Goal: Use online tool/utility: Use online tool/utility

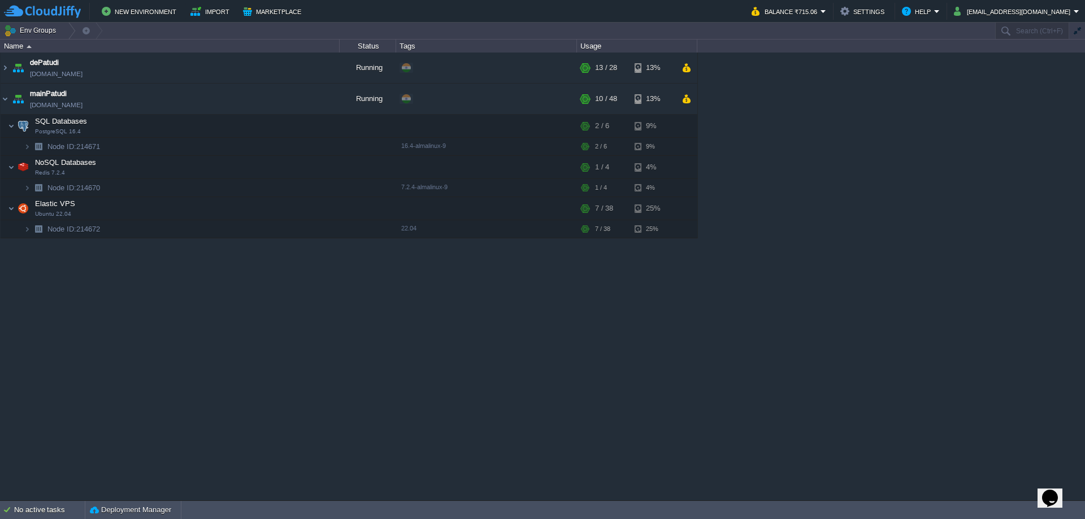
drag, startPoint x: 399, startPoint y: 358, endPoint x: 406, endPoint y: 355, distance: 8.1
click at [399, 358] on div "dePatudi futurelabs101.cloudjiffy.net Running + Add to Env Group RAM 39% CPU 1%…" at bounding box center [542, 276] width 1085 height 447
drag, startPoint x: 353, startPoint y: 342, endPoint x: 301, endPoint y: 310, distance: 61.6
click at [355, 347] on div "dePatudi futurelabs101.cloudjiffy.net Running + Add to Env Group RAM 39% CPU 12…" at bounding box center [542, 276] width 1085 height 447
click at [138, 301] on div "dePatudi futurelabs101.cloudjiffy.net Running + Add to Env Group RAM 39% CPU 12…" at bounding box center [542, 276] width 1085 height 447
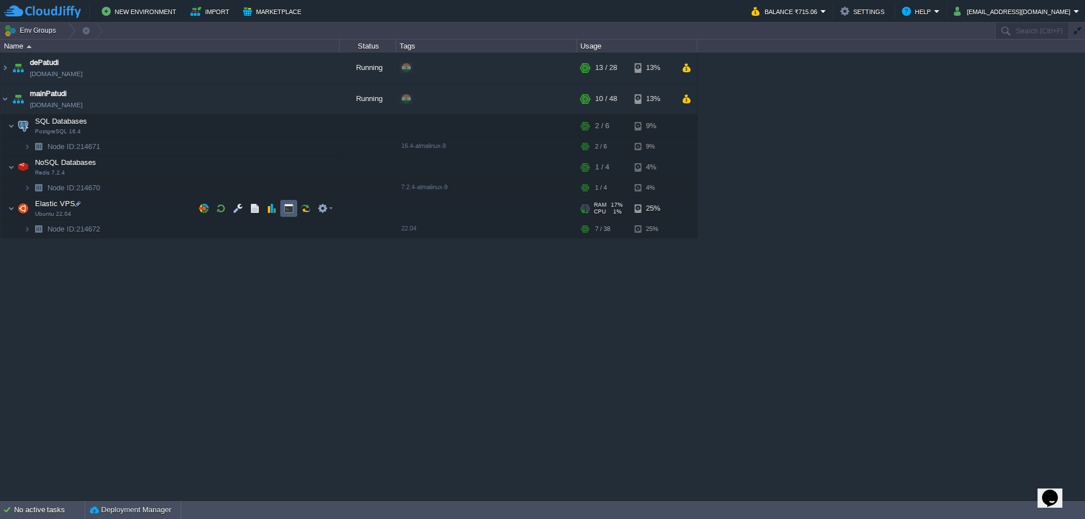
click at [280, 212] on td at bounding box center [288, 208] width 17 height 17
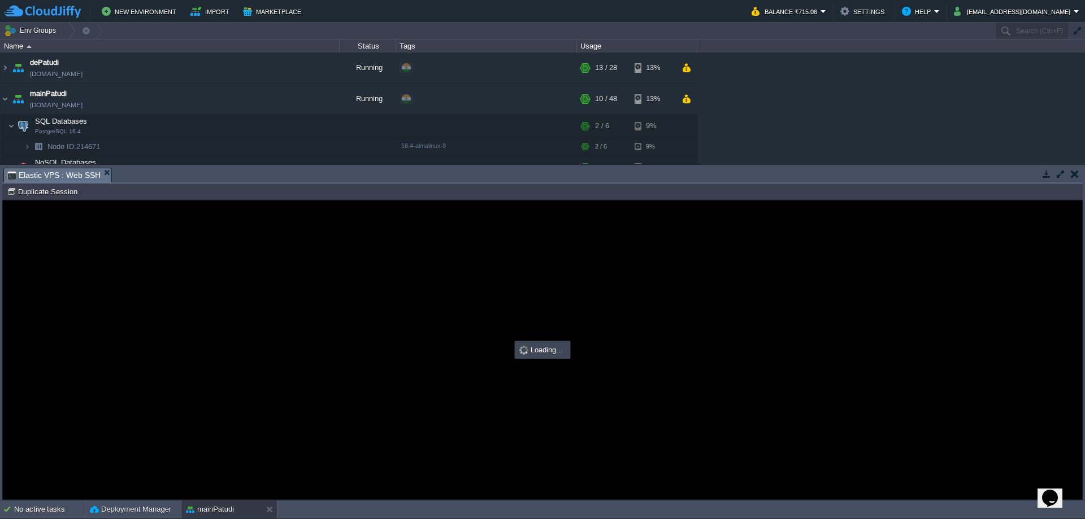
type input "#000000"
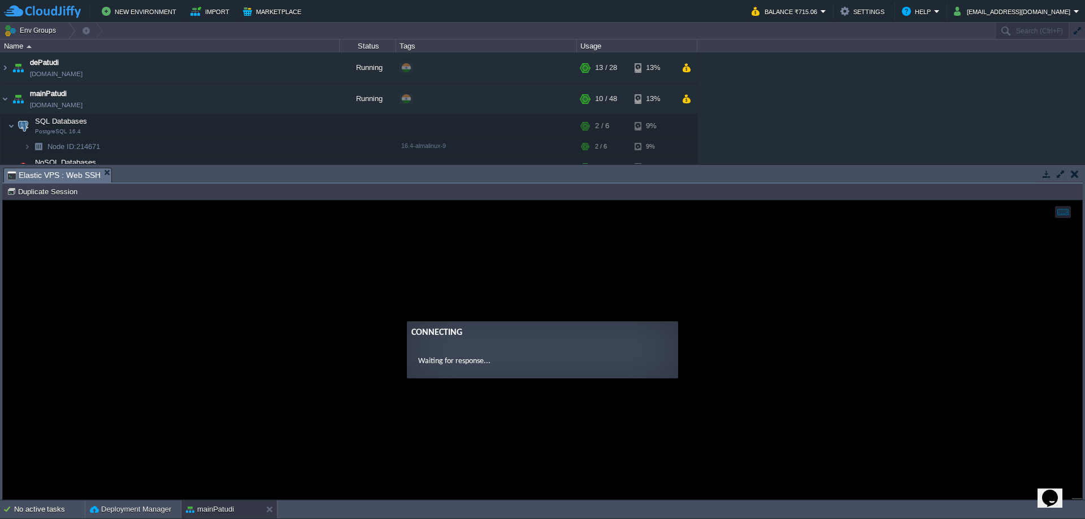
click at [447, 289] on guac-modal "Connecting Waiting for response..." at bounding box center [542, 350] width 1079 height 299
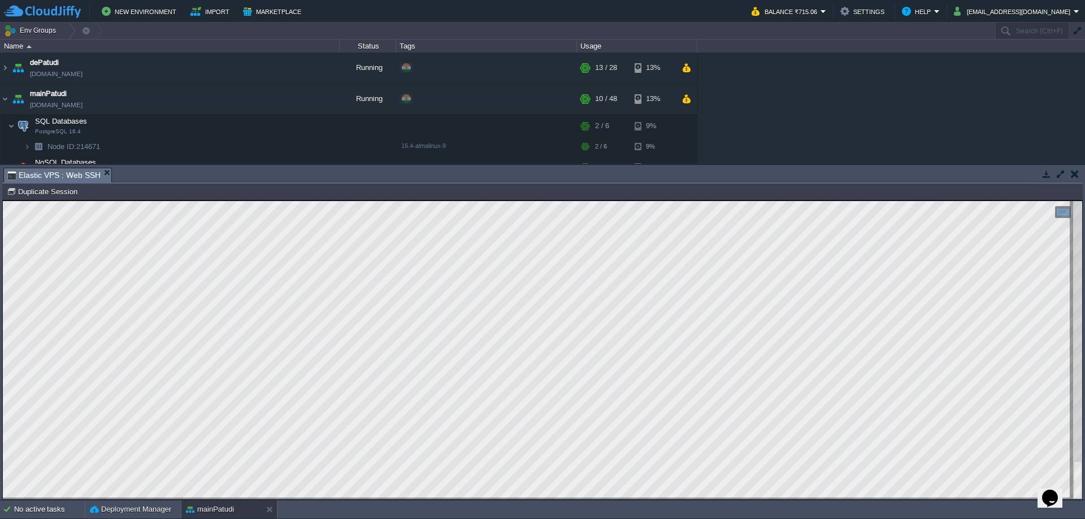
click at [1074, 171] on button "button" at bounding box center [1075, 174] width 8 height 10
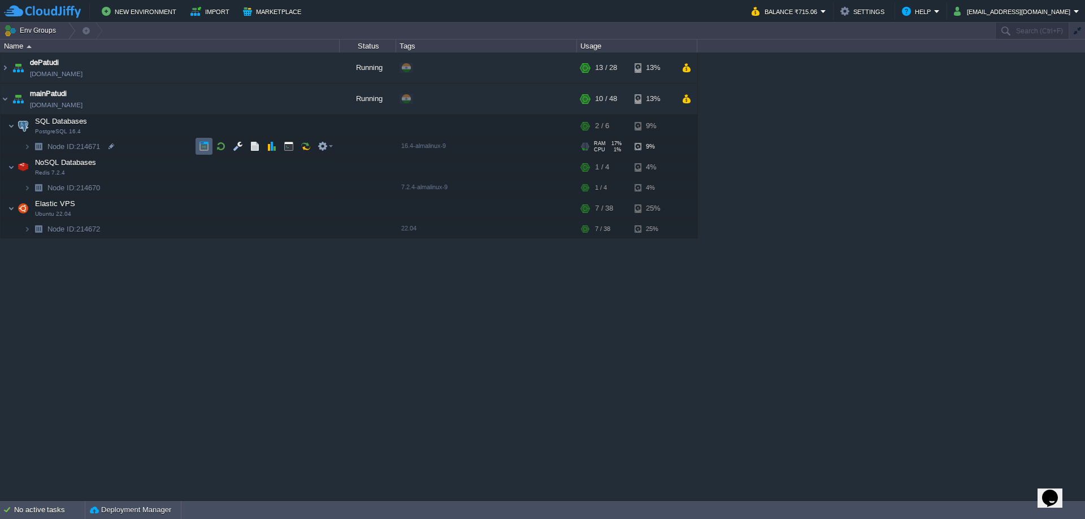
click at [205, 145] on button "button" at bounding box center [204, 146] width 10 height 10
click at [417, 346] on div "dePatudi futurelabs101.cloudjiffy.net Running + Add to Env Group RAM 39% CPU 1%…" at bounding box center [542, 276] width 1085 height 447
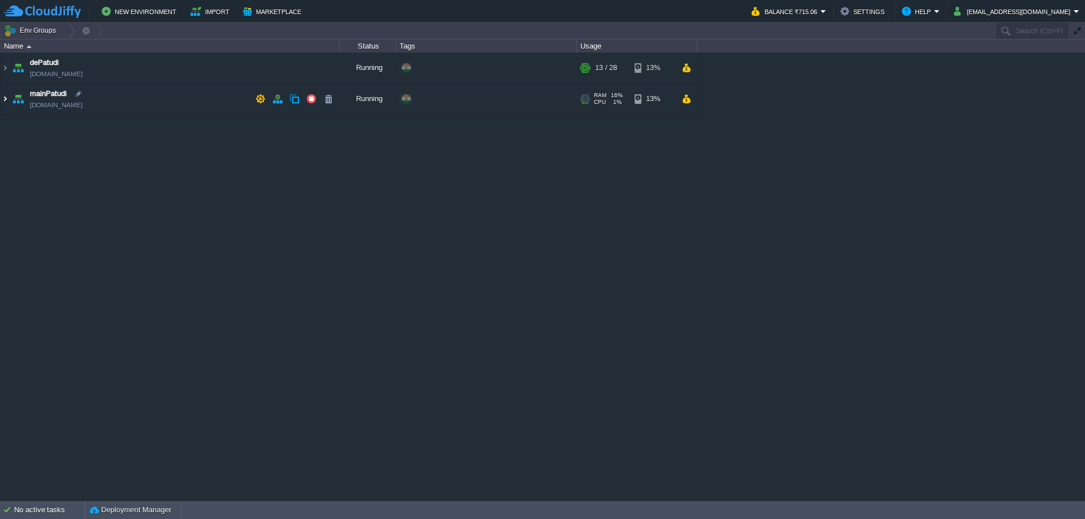
click at [6, 99] on img at bounding box center [5, 99] width 9 height 31
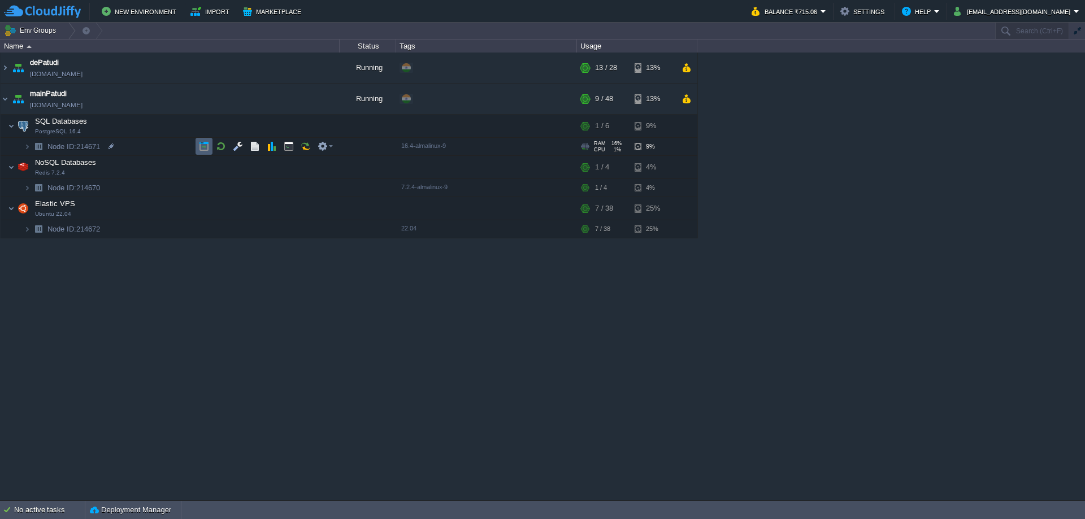
click at [207, 145] on button "button" at bounding box center [204, 146] width 10 height 10
click at [2, 97] on img at bounding box center [5, 99] width 9 height 31
